Goal: Communication & Community: Participate in discussion

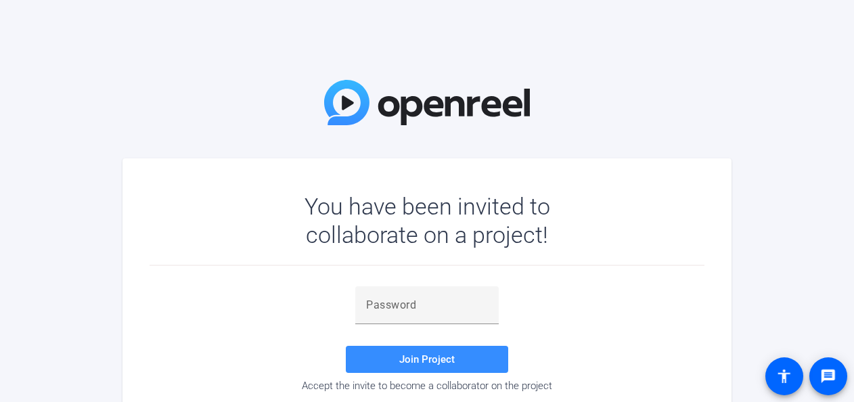
scroll to position [47, 0]
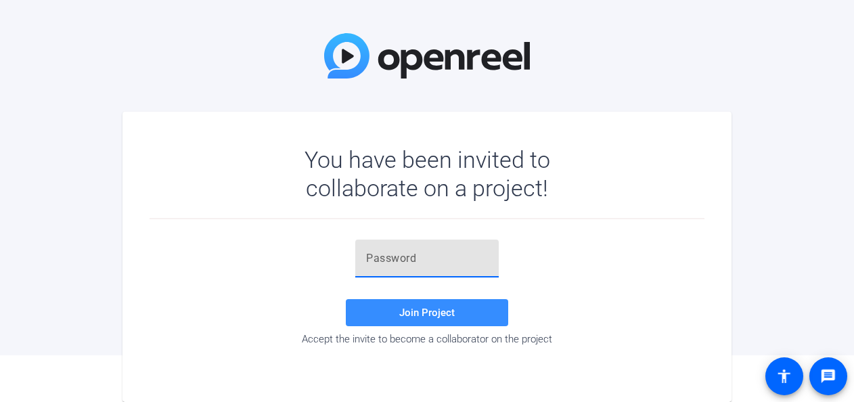
paste input "Av(VRs"
click at [407, 260] on input "Av(VRs" at bounding box center [427, 258] width 122 height 16
click at [418, 312] on span "Join Project" at bounding box center [426, 312] width 55 height 12
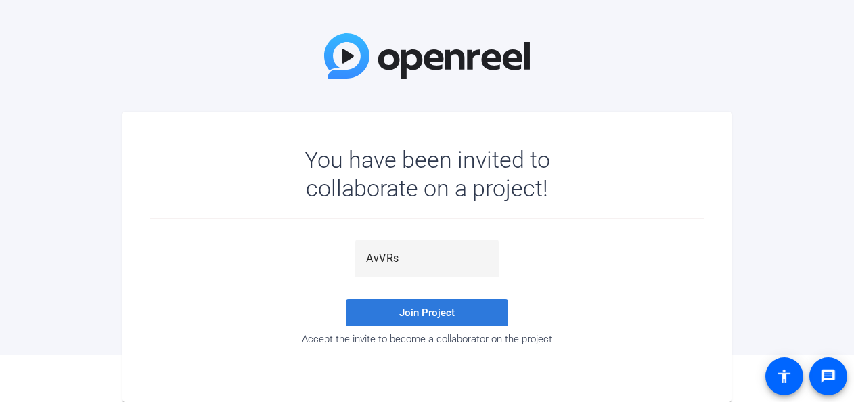
click at [427, 314] on span "Join Project" at bounding box center [426, 312] width 55 height 12
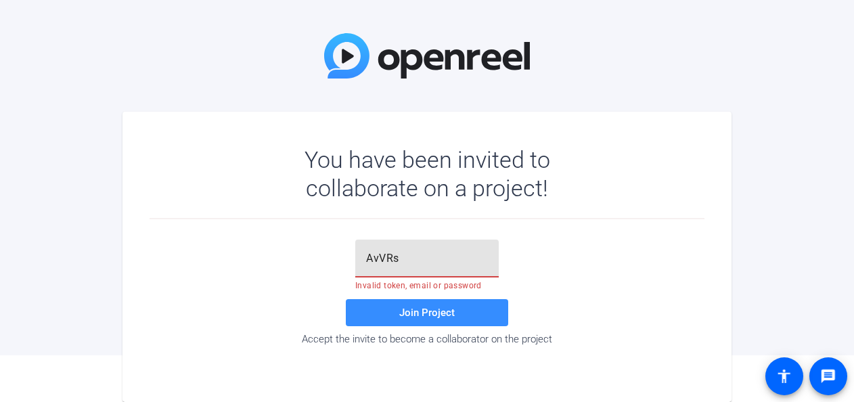
drag, startPoint x: 413, startPoint y: 251, endPoint x: 329, endPoint y: 241, distance: 84.5
click at [329, 241] on div "AvVRs Invalid token, email or password Join Project Accept the invite to become…" at bounding box center [426, 292] width 555 height 106
paste input "("
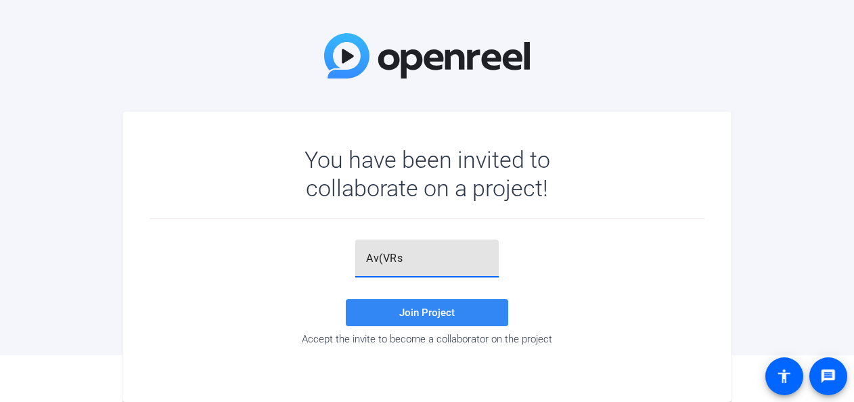
type input "Av(VRs"
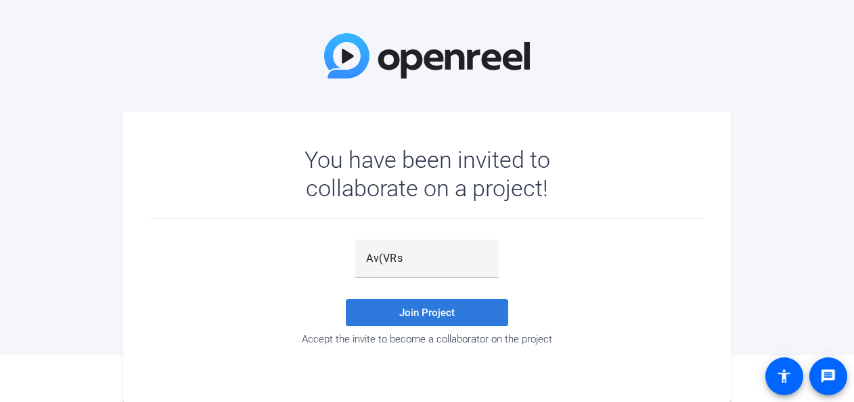
click at [427, 315] on span "Join Project" at bounding box center [426, 312] width 55 height 12
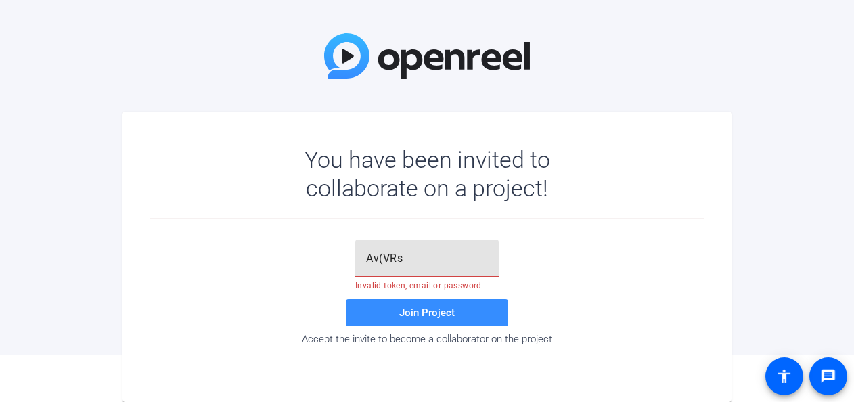
drag, startPoint x: 417, startPoint y: 262, endPoint x: 319, endPoint y: 250, distance: 98.2
click at [319, 250] on div "Av(VRs Invalid token, email or password Join Project Accept the invite to becom…" at bounding box center [426, 292] width 555 height 106
click at [396, 254] on input "text" at bounding box center [427, 258] width 122 height 16
type input "vbq4"
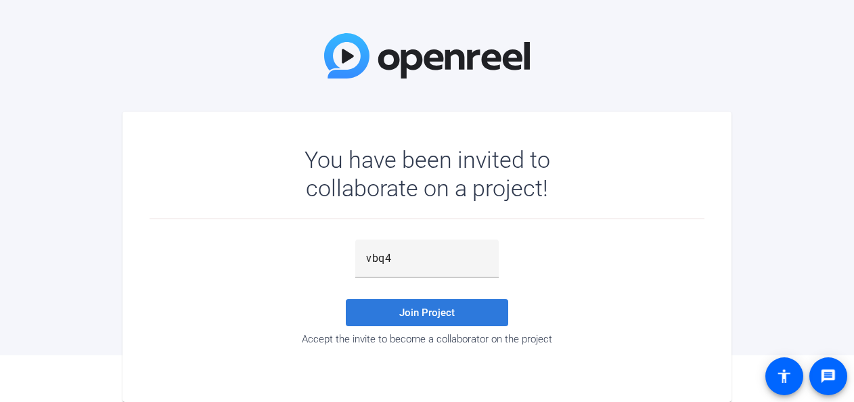
click at [414, 307] on span "Join Project" at bounding box center [426, 312] width 55 height 12
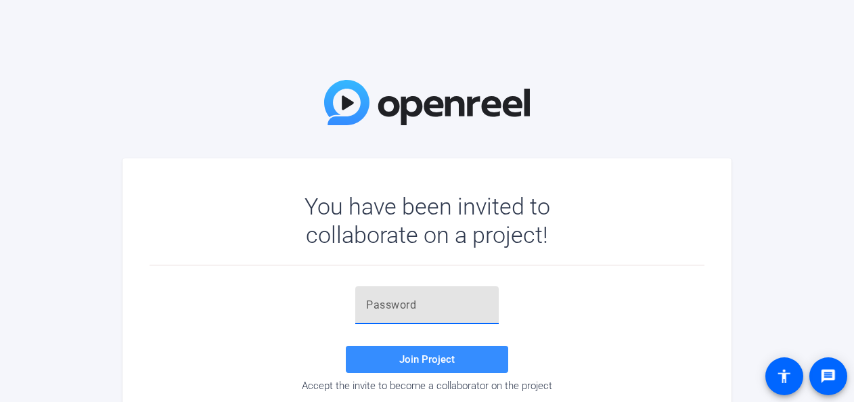
paste input "U38&(q"
click at [396, 304] on input "U38&(q" at bounding box center [427, 305] width 122 height 16
type input "U38&(q"
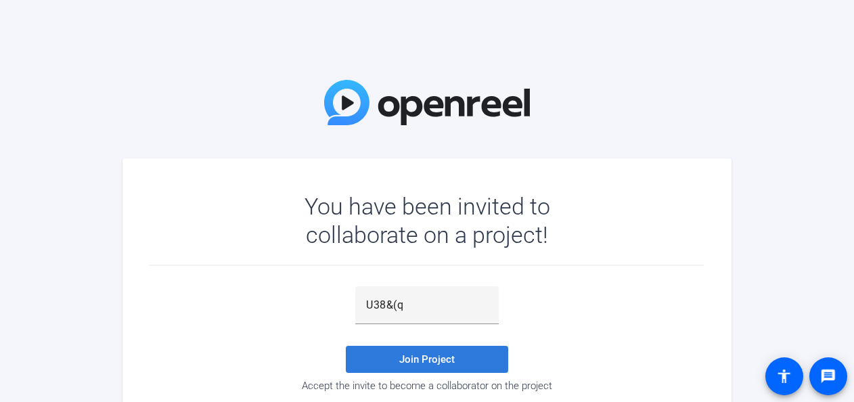
click at [419, 354] on span "Join Project" at bounding box center [426, 359] width 55 height 12
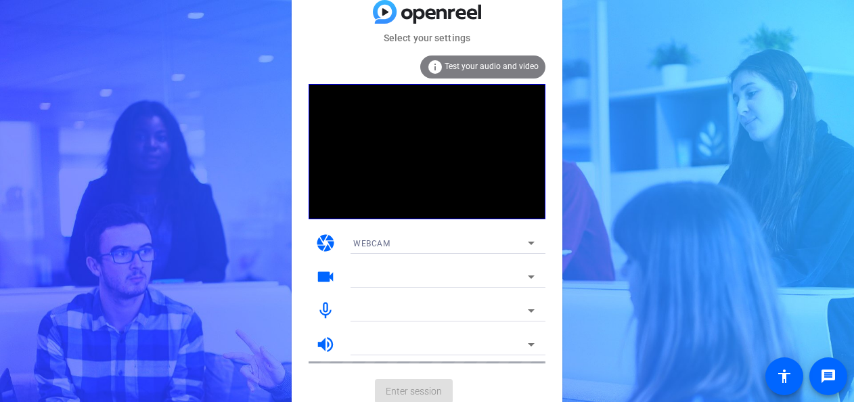
scroll to position [7, 0]
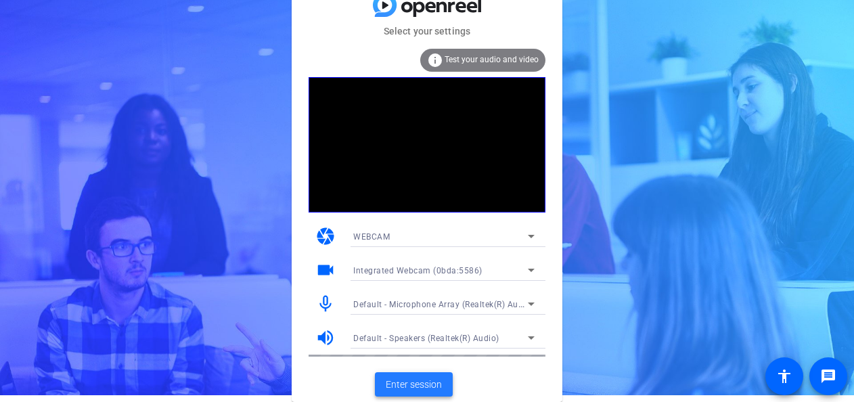
click at [423, 384] on span "Enter session" at bounding box center [414, 384] width 56 height 14
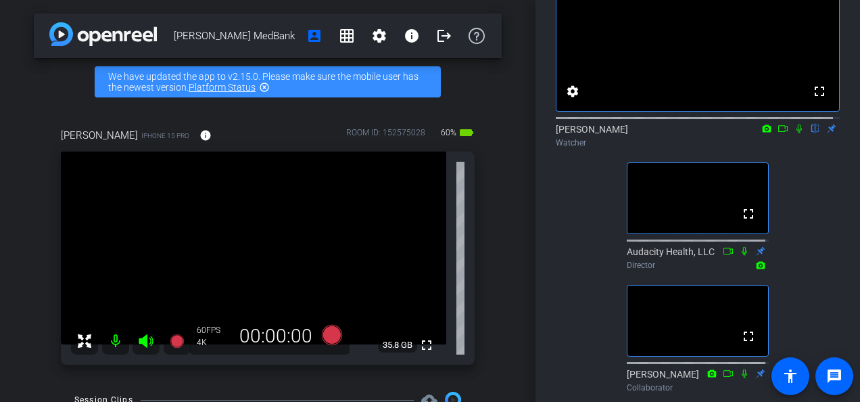
scroll to position [98, 0]
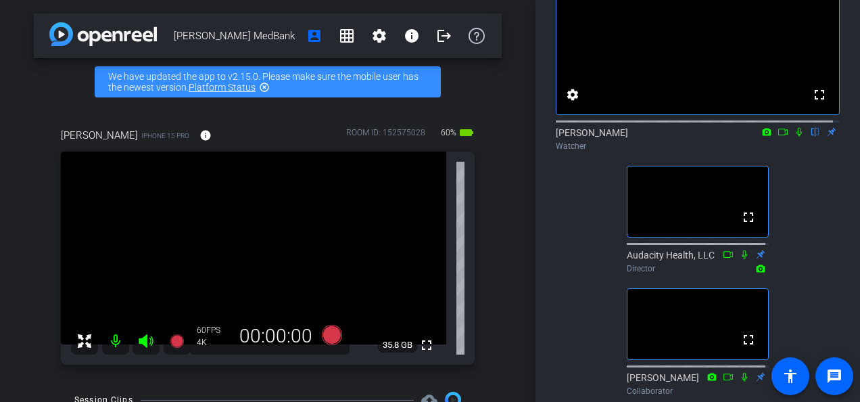
click at [797, 137] on icon at bounding box center [799, 131] width 11 height 9
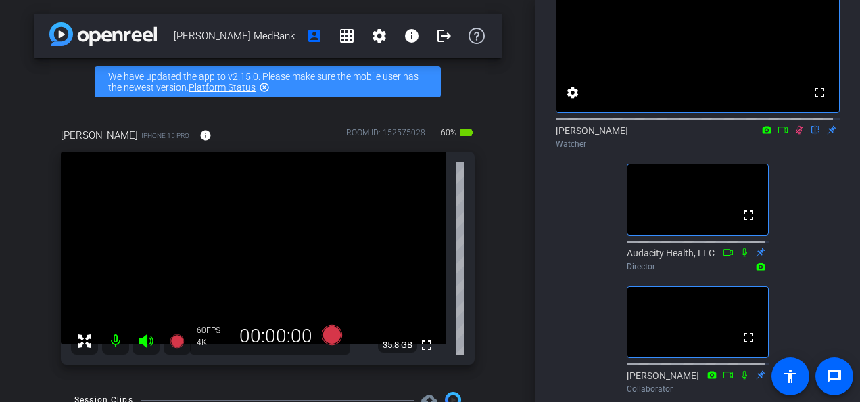
scroll to position [104, 0]
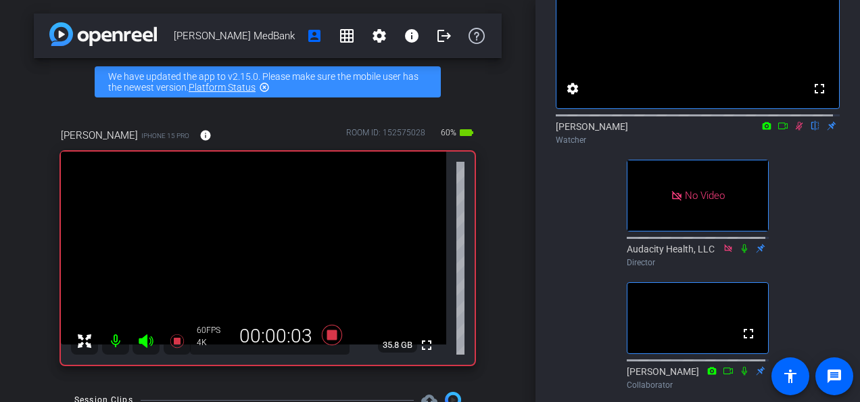
click at [778, 131] on icon at bounding box center [783, 125] width 11 height 9
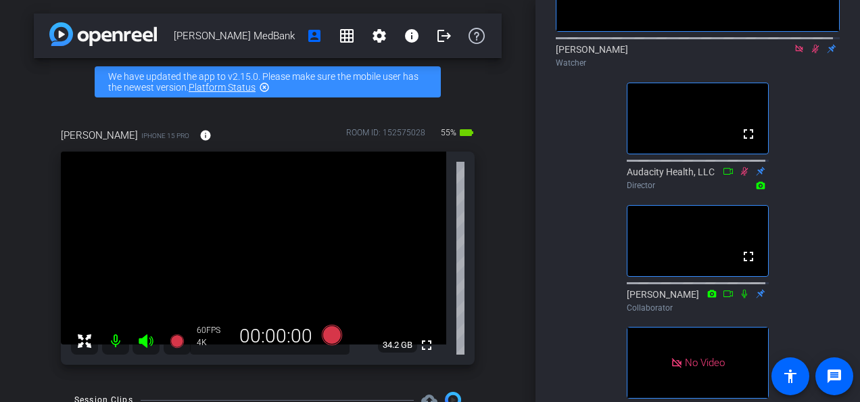
scroll to position [146, 0]
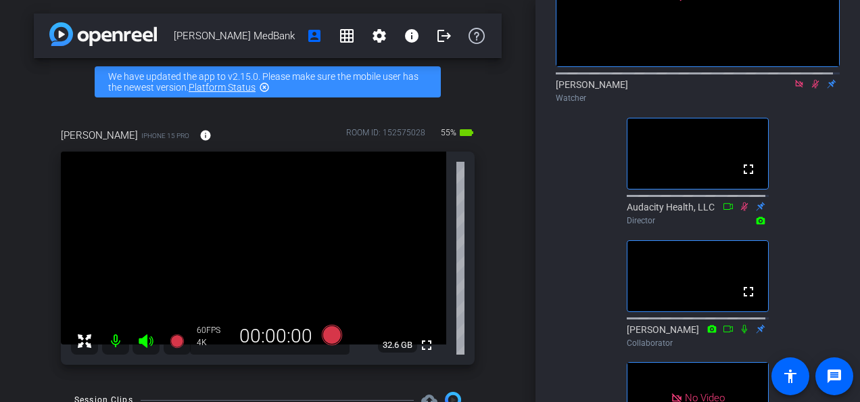
click at [810, 90] on mat-icon at bounding box center [816, 84] width 16 height 12
click at [810, 89] on icon at bounding box center [815, 83] width 11 height 9
click at [810, 90] on mat-icon at bounding box center [816, 84] width 16 height 12
click at [810, 89] on icon at bounding box center [815, 83] width 11 height 9
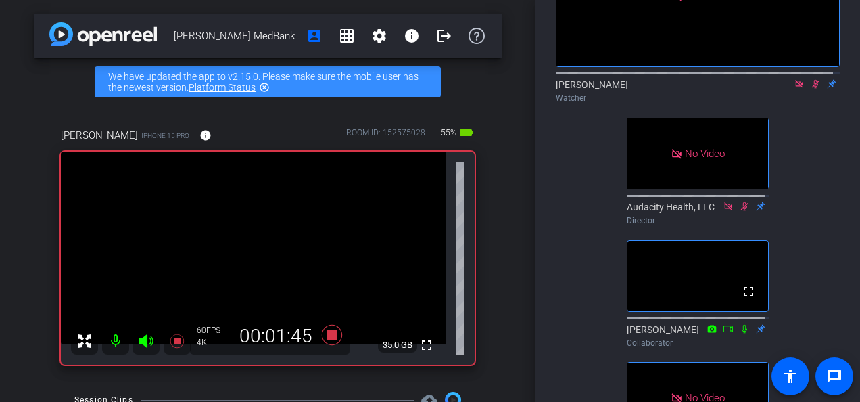
click at [812, 89] on icon at bounding box center [815, 84] width 7 height 9
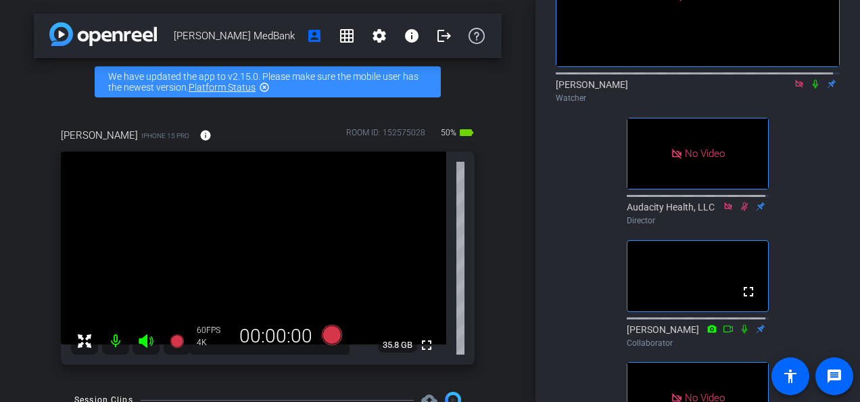
click at [812, 89] on icon at bounding box center [815, 83] width 11 height 9
click at [812, 89] on icon at bounding box center [815, 84] width 7 height 9
click at [811, 90] on mat-icon at bounding box center [816, 84] width 16 height 12
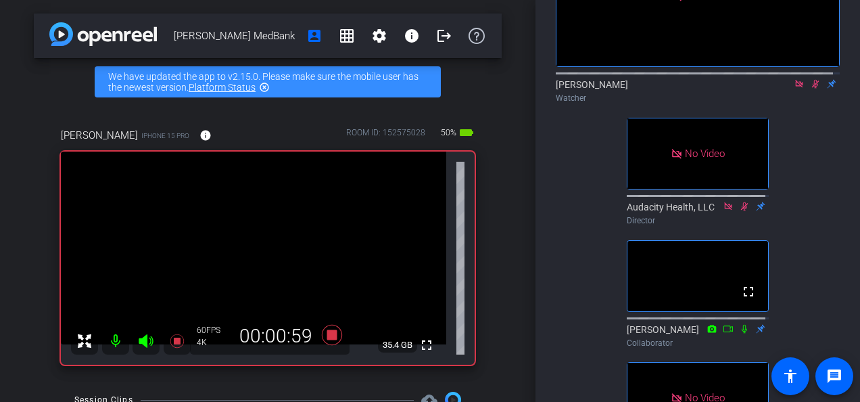
click at [812, 89] on icon at bounding box center [815, 84] width 7 height 9
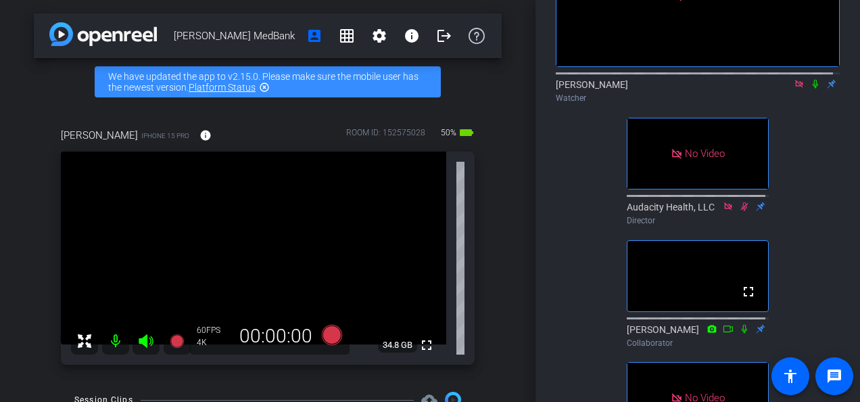
click at [810, 89] on icon at bounding box center [815, 83] width 11 height 9
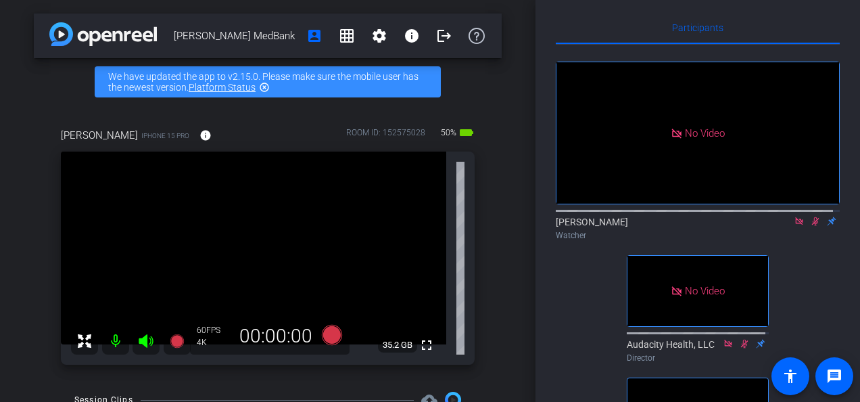
scroll to position [8, 0]
click at [810, 227] on icon at bounding box center [815, 221] width 11 height 9
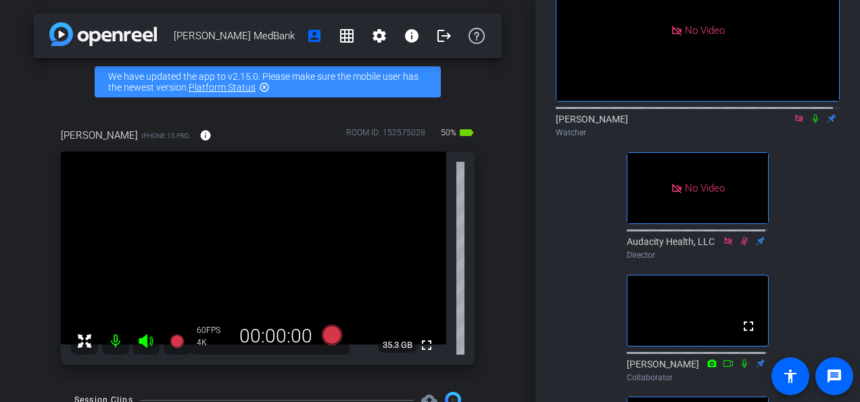
scroll to position [112, 0]
click at [813, 122] on icon at bounding box center [815, 118] width 5 height 9
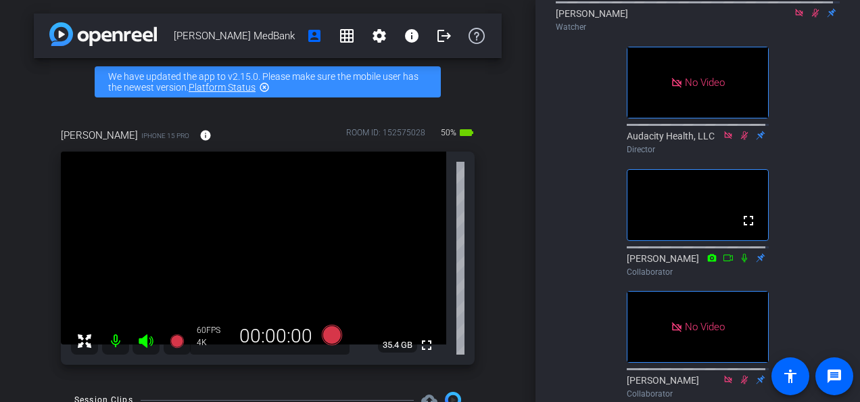
scroll to position [163, 0]
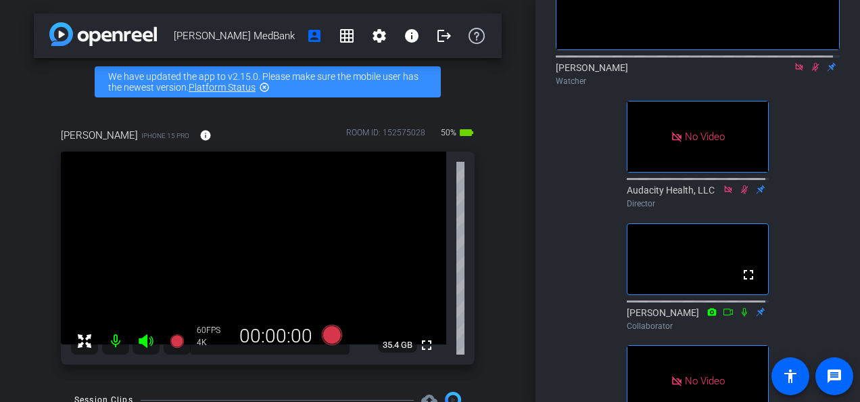
click at [810, 72] on icon at bounding box center [815, 66] width 11 height 9
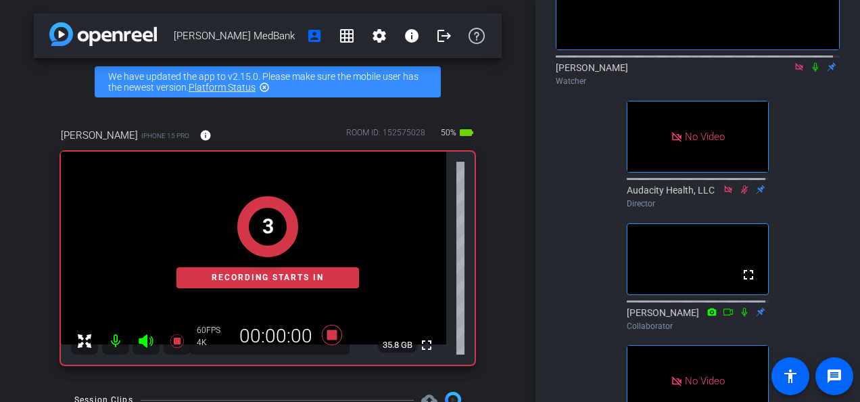
click at [810, 72] on icon at bounding box center [815, 66] width 11 height 9
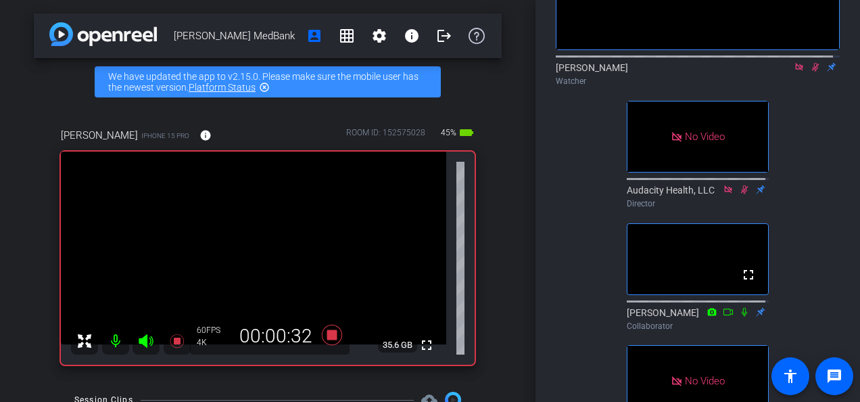
click at [810, 72] on icon at bounding box center [815, 66] width 11 height 9
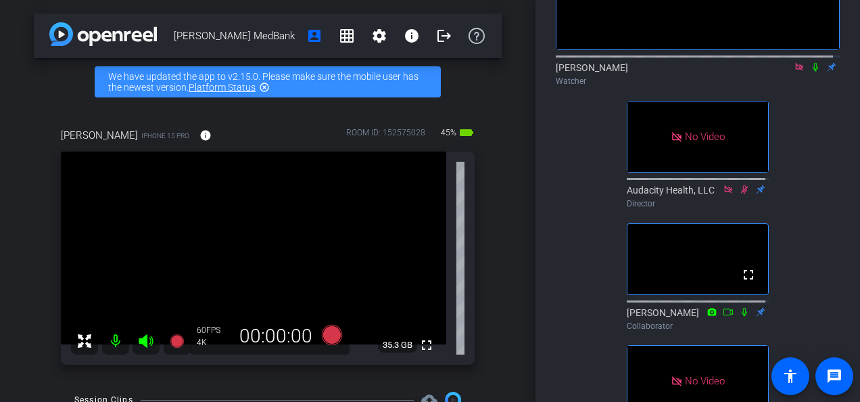
click at [810, 72] on icon at bounding box center [815, 66] width 11 height 9
click at [812, 72] on icon at bounding box center [815, 66] width 11 height 9
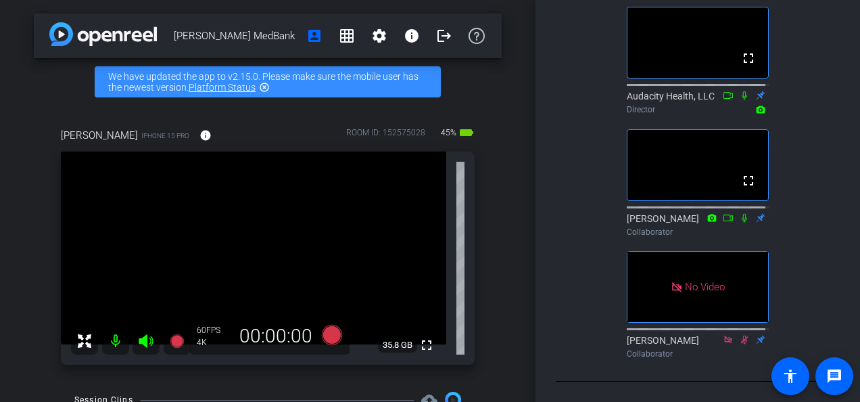
scroll to position [281, 0]
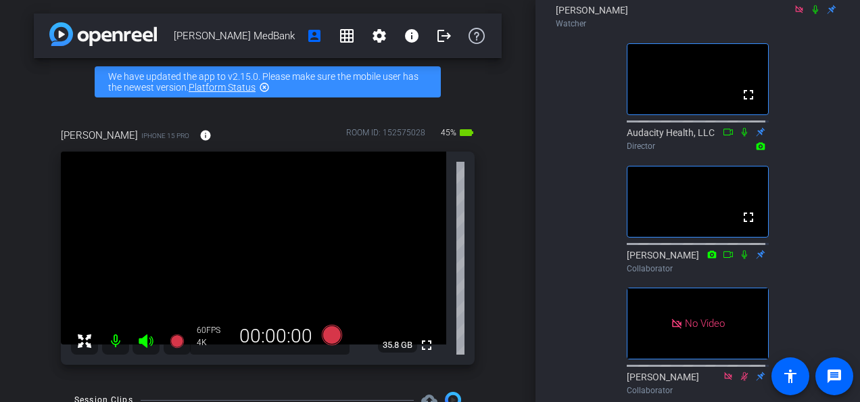
click at [793, 197] on div "No Video Hannah Casper Watcher fullscreen Audacity Health, LLC Director fullscr…" at bounding box center [698, 116] width 284 height 567
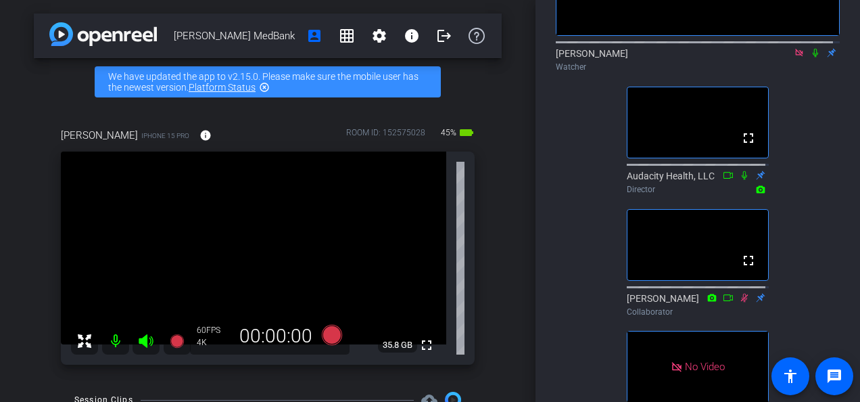
click at [810, 57] on icon at bounding box center [815, 52] width 11 height 9
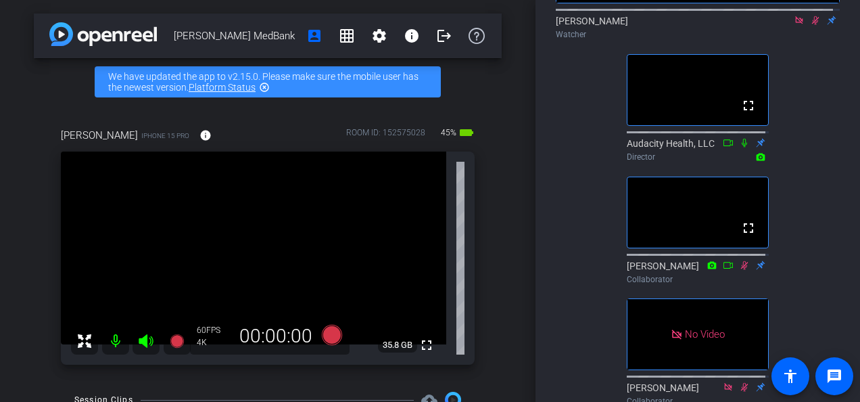
scroll to position [186, 0]
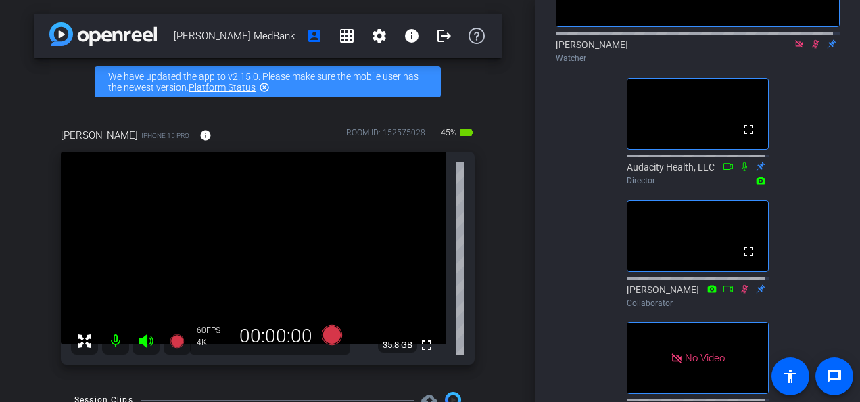
click at [810, 49] on icon at bounding box center [815, 43] width 11 height 9
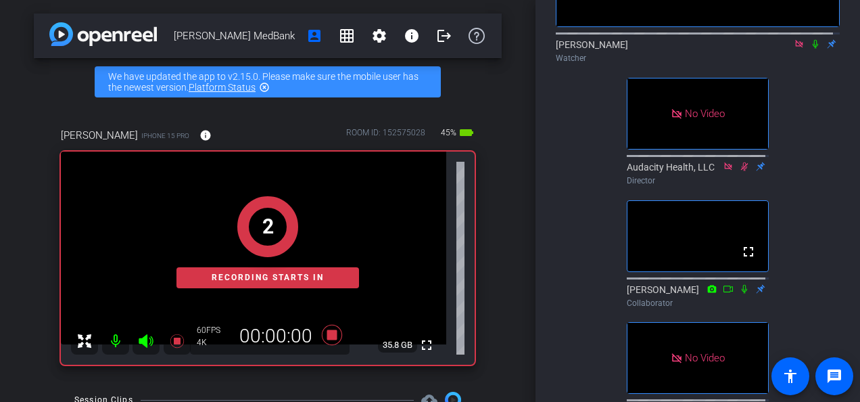
click at [810, 49] on icon at bounding box center [815, 43] width 11 height 9
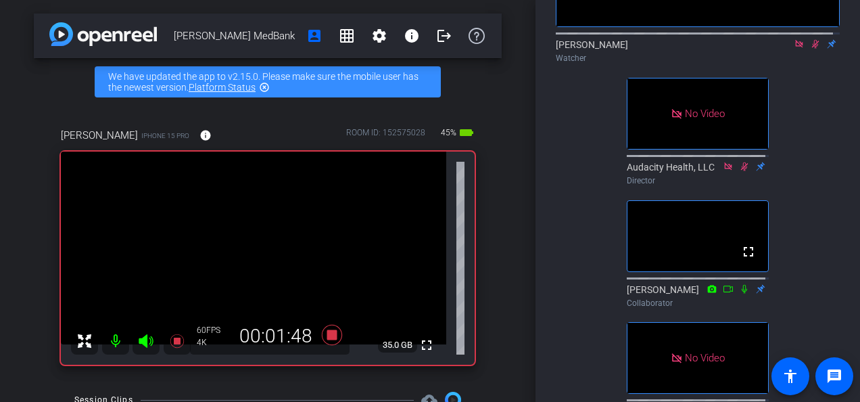
click at [810, 49] on icon at bounding box center [815, 43] width 11 height 9
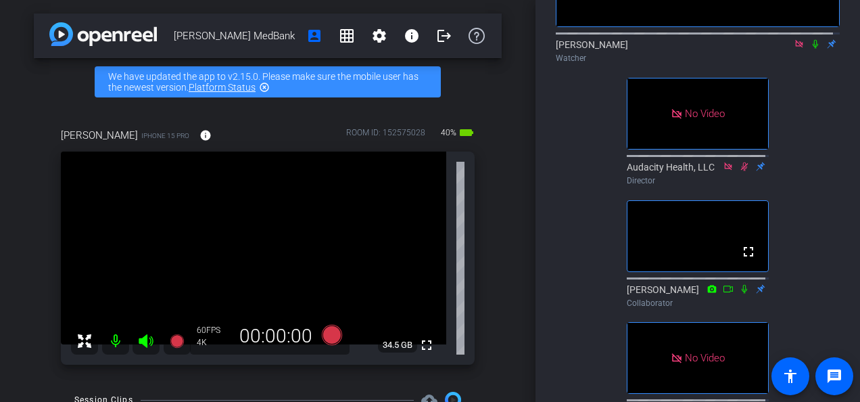
click at [809, 50] on mat-icon at bounding box center [816, 44] width 16 height 12
click at [812, 49] on icon at bounding box center [815, 44] width 7 height 9
click at [824, 154] on div "No Video Hannah Casper Watcher No Video Audacity Health, LLC Director fullscree…" at bounding box center [698, 150] width 284 height 567
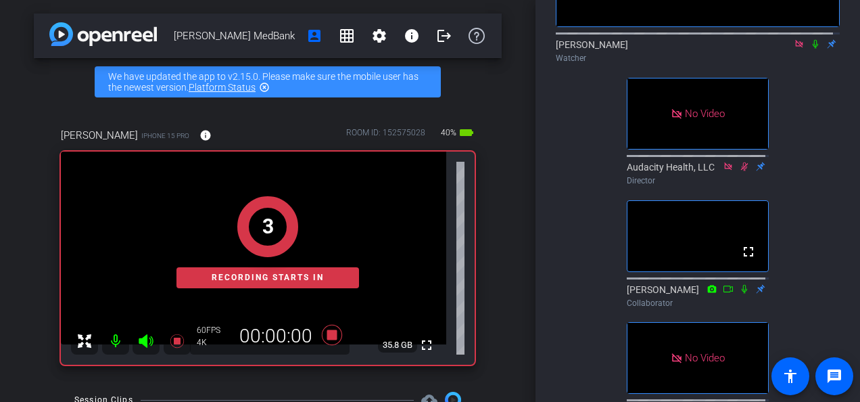
click at [813, 49] on icon at bounding box center [815, 44] width 5 height 9
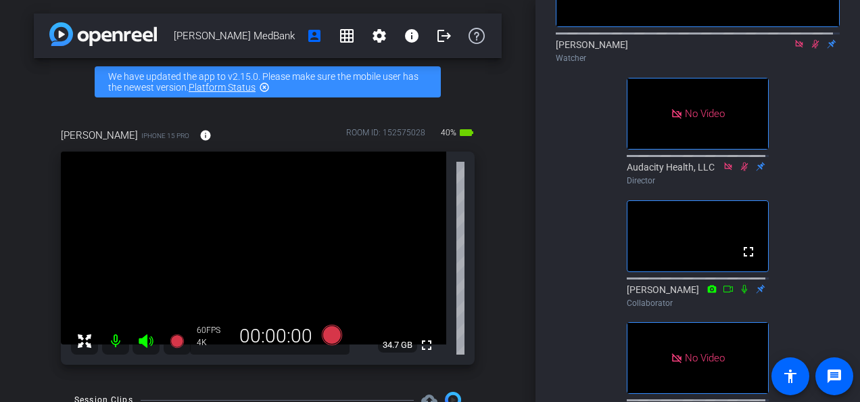
click at [810, 49] on icon at bounding box center [815, 43] width 11 height 9
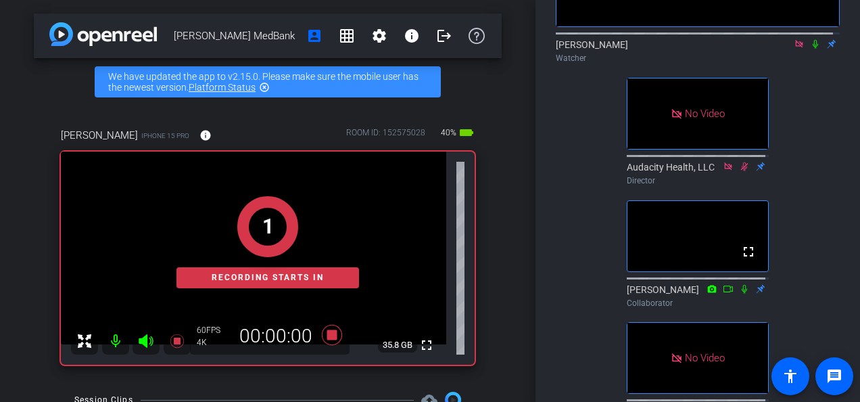
click at [810, 49] on icon at bounding box center [815, 43] width 11 height 9
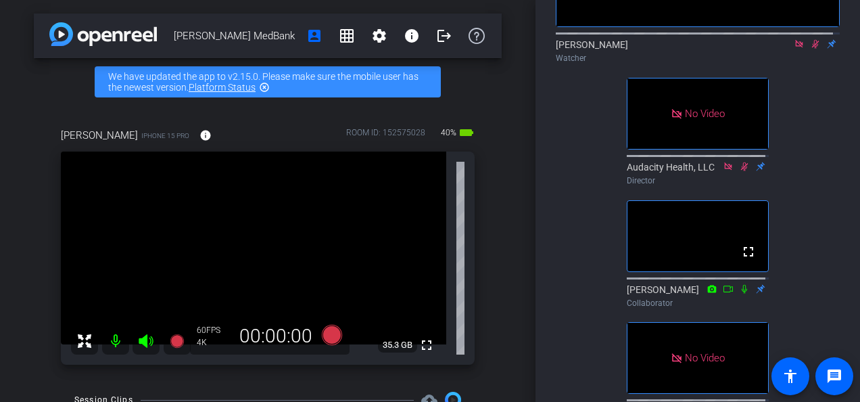
click at [810, 49] on icon at bounding box center [815, 43] width 11 height 9
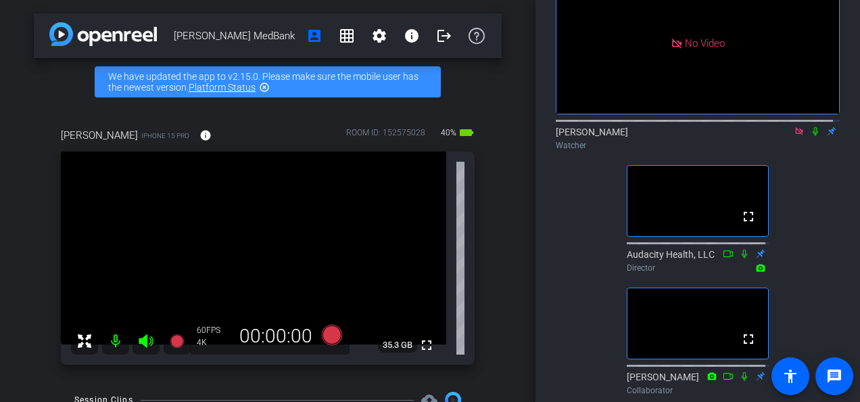
scroll to position [72, 0]
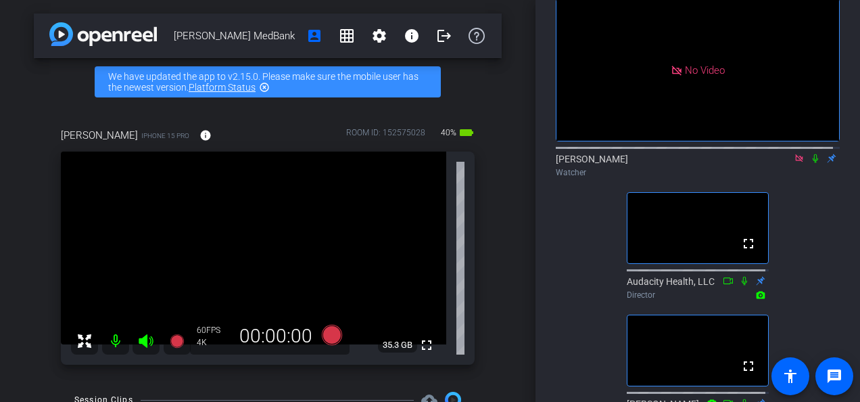
click at [794, 163] on icon at bounding box center [799, 158] width 11 height 9
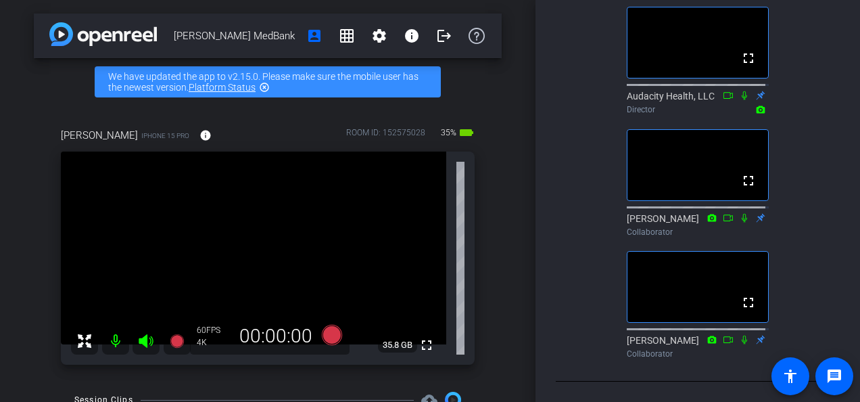
scroll to position [0, 0]
